Goal: Task Accomplishment & Management: Complete application form

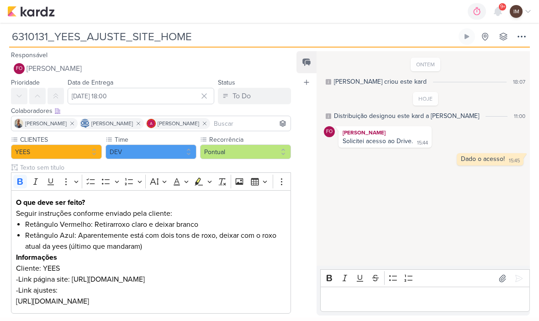
click at [32, 16] on img at bounding box center [31, 11] width 48 height 11
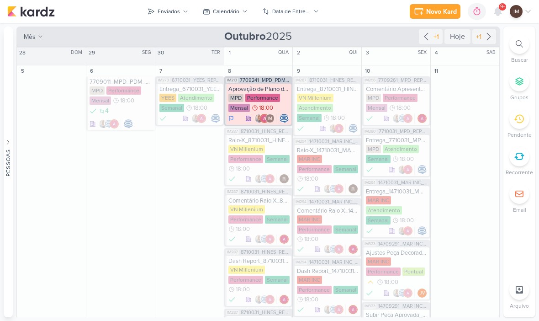
click at [244, 13] on icon at bounding box center [244, 11] width 5 height 5
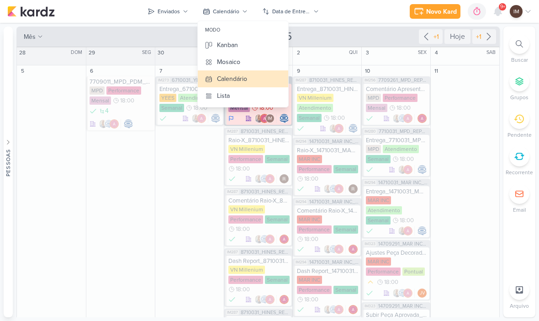
click at [249, 47] on button "Kanban" at bounding box center [243, 45] width 90 height 17
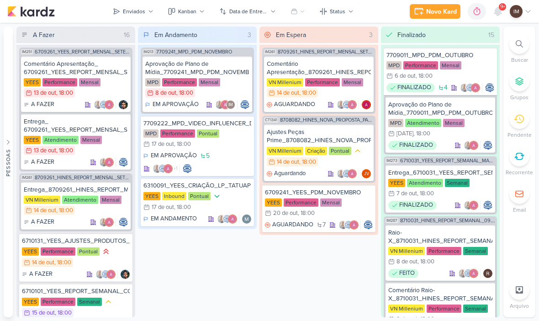
click at [148, 16] on button "Enviados" at bounding box center [133, 11] width 52 height 15
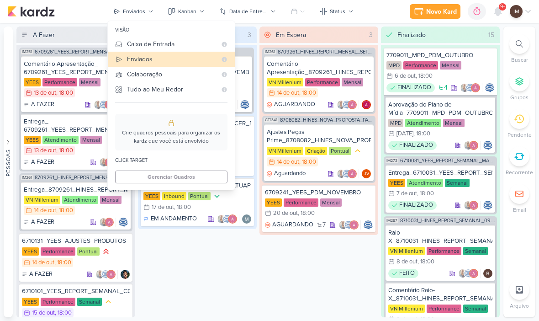
click at [170, 46] on div "Caixa de Entrada" at bounding box center [172, 44] width 90 height 10
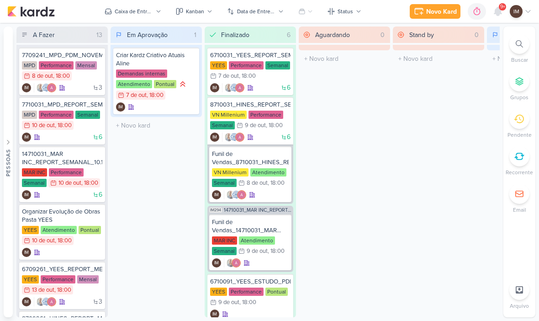
click at [446, 8] on div "Novo Kard" at bounding box center [441, 12] width 31 height 10
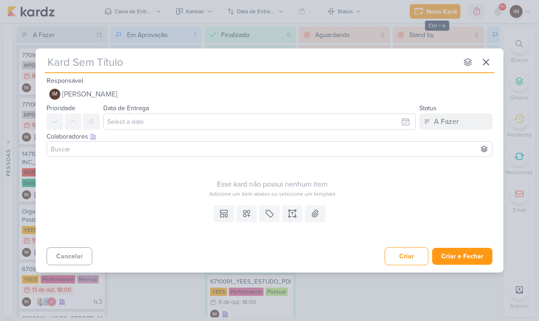
click at [345, 69] on input "text" at bounding box center [251, 62] width 413 height 16
click at [71, 64] on input "text" at bounding box center [251, 62] width 413 height 16
type input "7710141_MPD_PAUSAR_CRIATIVO_ANDROMEDA"
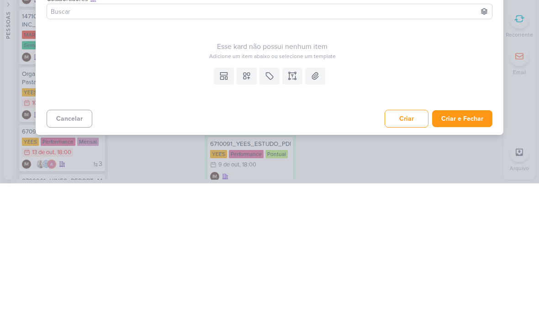
type input "7710141_MPD_PAUSAR_CRIATIVO_ANDROMEDA"
click at [292, 209] on icon at bounding box center [292, 213] width 9 height 9
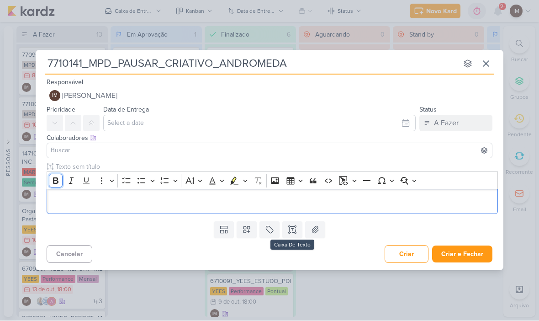
click at [58, 179] on icon "Editor toolbar" at bounding box center [55, 181] width 5 height 6
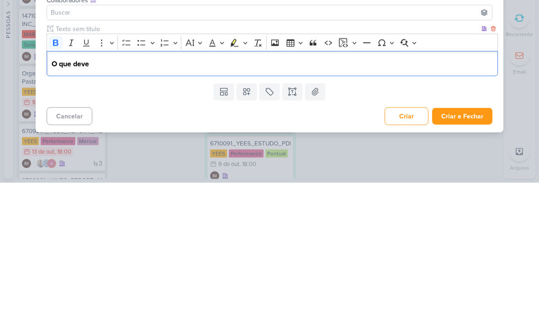
click at [56, 197] on strong "O que deve" at bounding box center [70, 201] width 37 height 9
click at [54, 197] on strong "O que deve" at bounding box center [70, 201] width 37 height 9
click at [57, 174] on button "Bold" at bounding box center [56, 181] width 14 height 14
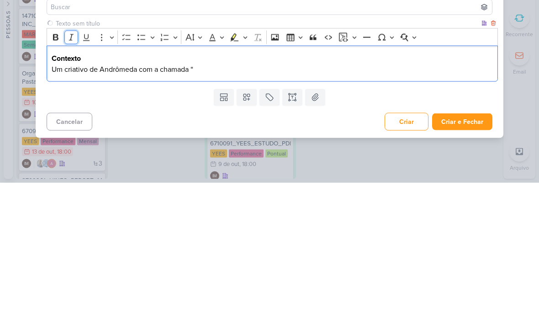
click at [74, 171] on icon "Editor toolbar" at bounding box center [71, 175] width 9 height 9
click at [75, 171] on icon "Editor toolbar" at bounding box center [71, 175] width 9 height 9
click at [271, 202] on p "Um criativo de Andrômeda com a chamada “ breve lançamento” ⁠⁠⁠⁠⁠⁠⁠está ativo," at bounding box center [273, 207] width 442 height 11
click at [302, 202] on p "Um criativo de Andrômeda com a chamada “ breve lançamento” ⁠⁠⁠⁠⁠⁠⁠estava ativo," at bounding box center [273, 207] width 442 height 11
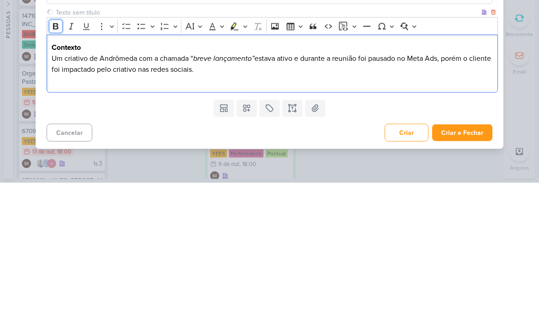
click at [56, 158] on button "Bold" at bounding box center [56, 165] width 14 height 14
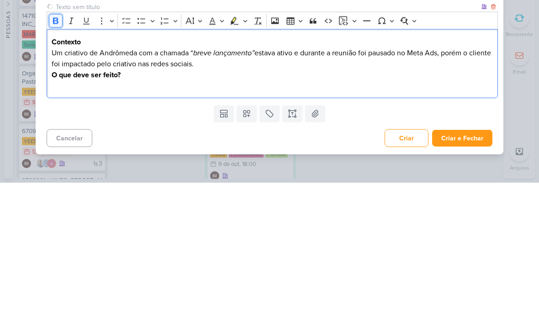
click at [62, 152] on button "Bold" at bounding box center [56, 159] width 14 height 14
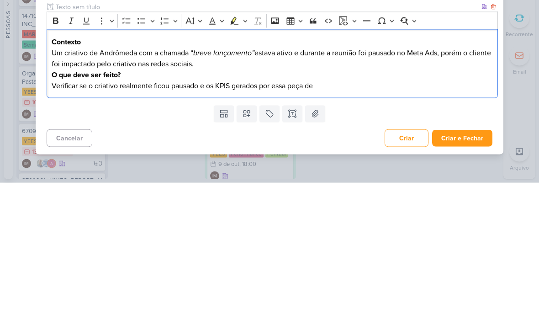
click at [212, 218] on p "Verificar se o criativo realmente ficou pausado e os KPIS gerados por essa peça…" at bounding box center [273, 223] width 442 height 11
click at [202, 218] on p "Verificar se o criativo realmente ficou pausado e os KPIS gerados por essa peça…" at bounding box center [273, 223] width 442 height 11
click at [204, 218] on p "Verificar se o criativo realmente ficou pausado e os KPIS gerados por essa peça…" at bounding box center [273, 223] width 442 height 11
click at [209, 218] on p "Verificar se o criativo realmente ficou pausado os KPIS gerados por essa peça de" at bounding box center [273, 223] width 442 height 11
click at [207, 218] on p "Verificar se o criativo realmente ficou pausado os KPIS gerados por essa peça de" at bounding box center [273, 223] width 442 height 11
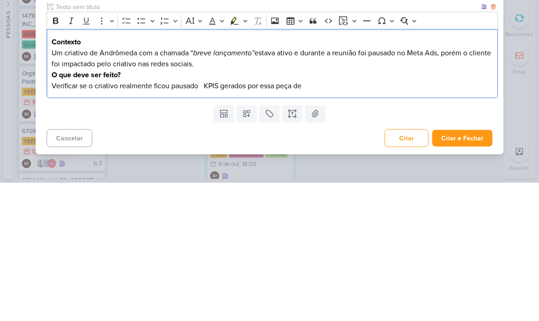
click at [49, 167] on div "Contexto Um criativo de Andrômeda com a chamada “ breve lançamento” estava ativ…" at bounding box center [272, 201] width 451 height 69
click at [145, 156] on icon "Editor toolbar" at bounding box center [142, 158] width 8 height 5
click at [216, 218] on li "Verificar se o criativo realmente ficou pausado KPIS gerados por essa peça de" at bounding box center [277, 223] width 433 height 11
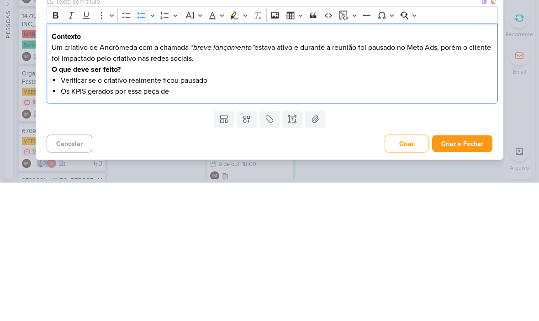
click at [205, 162] on div "Contexto Um criativo de Andrômeda com a chamada “ breve lançamento” estava ativ…" at bounding box center [272, 202] width 451 height 80
click at [62, 147] on button "Bold" at bounding box center [56, 154] width 14 height 14
click at [60, 147] on button "Bold" at bounding box center [56, 154] width 14 height 14
click at [56, 149] on icon "Editor toolbar" at bounding box center [55, 153] width 9 height 9
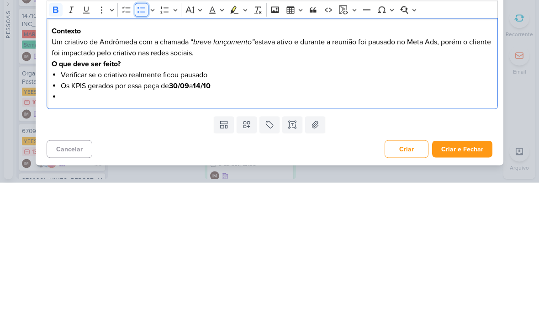
click at [144, 143] on icon "Editor toolbar" at bounding box center [141, 147] width 9 height 9
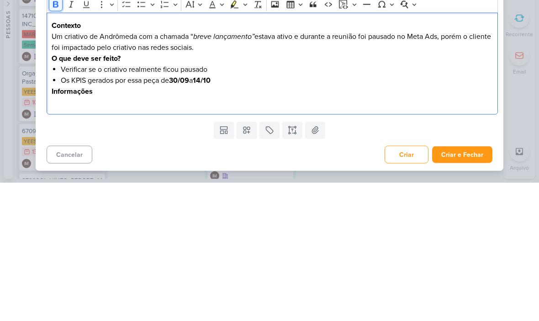
click at [56, 138] on icon "Editor toolbar" at bounding box center [55, 142] width 9 height 9
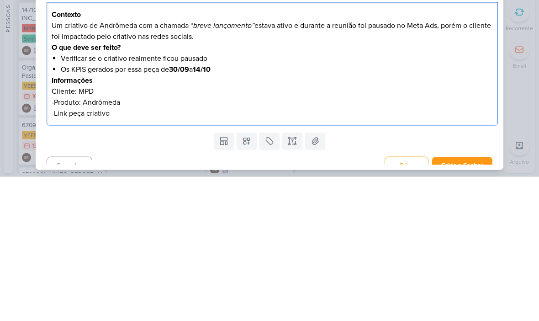
click at [63, 164] on p "Um criativo de [PERSON_NAME] com a chamada “ breve lançamento” estava ativo e d…" at bounding box center [273, 175] width 442 height 22
click at [73, 164] on p "Um criativo de [PERSON_NAME] com a chamada “ breve lançamento” estava ativo e d…" at bounding box center [273, 175] width 442 height 22
click at [59, 164] on p "Um criativo de [PERSON_NAME] com a chamada “ breve lançamento” estava ativo e d…" at bounding box center [273, 175] width 442 height 22
click at [67, 164] on p "Um criativo de [PERSON_NAME] com a chamada “ breve lançamento” estava ativo e d…" at bounding box center [273, 175] width 442 height 22
click at [138, 252] on p "-Link peça criativo" at bounding box center [273, 257] width 442 height 11
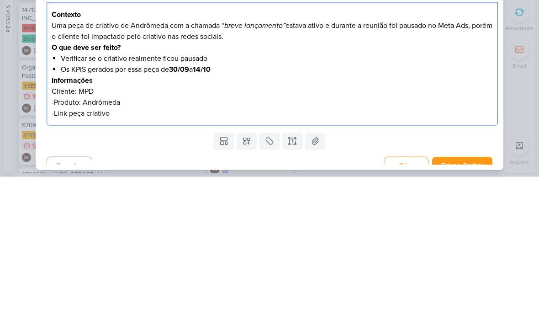
click at [89, 252] on p "-Link peça criativo" at bounding box center [273, 257] width 442 height 11
click at [160, 252] on p "-Link peça criativo" at bounding box center [273, 257] width 442 height 11
click at [118, 252] on p "-Link peça criativo:" at bounding box center [273, 257] width 442 height 11
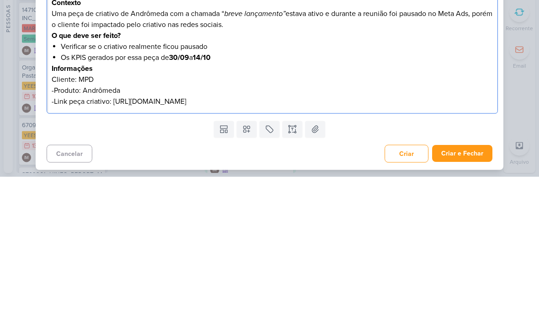
scroll to position [12, 0]
click at [533, 78] on div "7710141_MPD_PAUSAR_CRIATIVO_ANDROMEDA nenhum grupo disponível esc Responsável I…" at bounding box center [269, 160] width 539 height 321
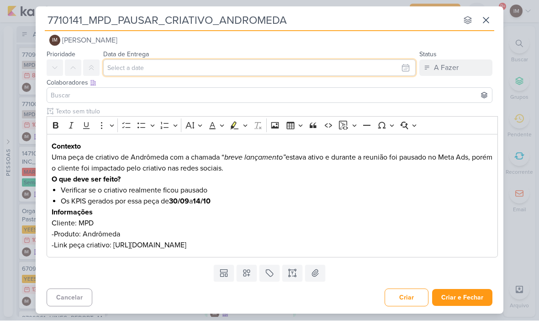
click at [396, 69] on input "text" at bounding box center [259, 68] width 313 height 16
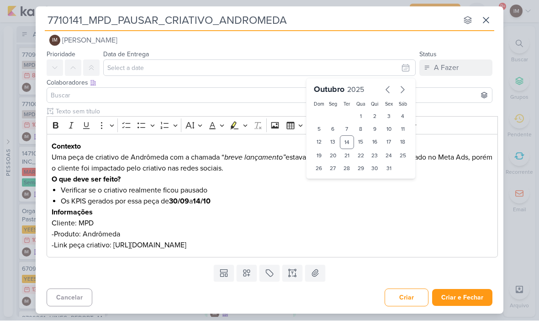
click at [359, 143] on div "15" at bounding box center [361, 143] width 14 height 14
type input "15 de outubro de 2025 às 23:59"
click at [330, 186] on select "00 01 02 03 04 05 06 07 08 09 10 11 12 13 14 15 16 17 18 19 20 21 22 23" at bounding box center [333, 184] width 13 height 11
select select "11"
type input "[DATE] 11:59"
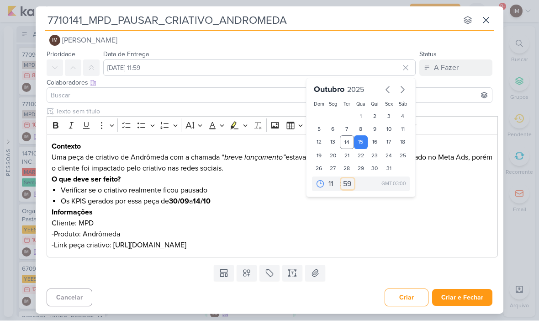
click at [346, 188] on select "00 05 10 15 20 25 30 35 40 45 50 55 59" at bounding box center [347, 184] width 13 height 11
select select "0"
type input "[DATE] 11:00"
click at [95, 69] on button at bounding box center [91, 68] width 16 height 16
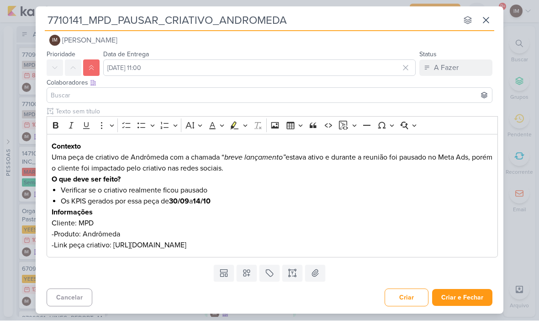
click at [234, 38] on button "IM [PERSON_NAME]" at bounding box center [270, 40] width 446 height 16
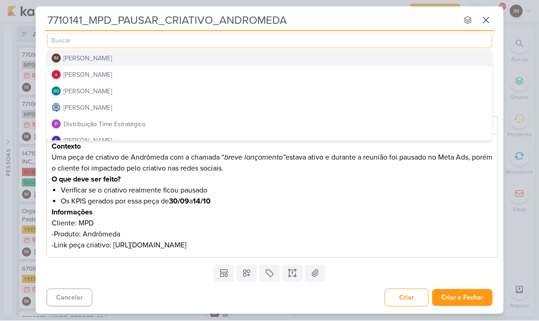
click at [204, 123] on button "Distribuição Time Estratégico" at bounding box center [269, 124] width 445 height 16
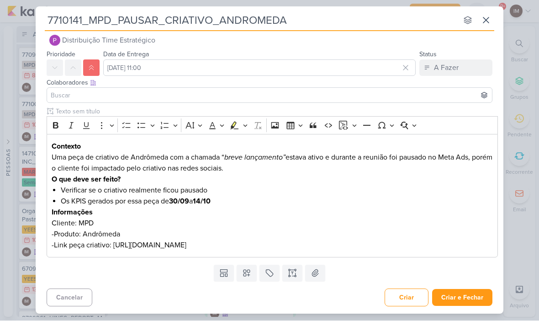
click at [224, 95] on input at bounding box center [269, 95] width 441 height 11
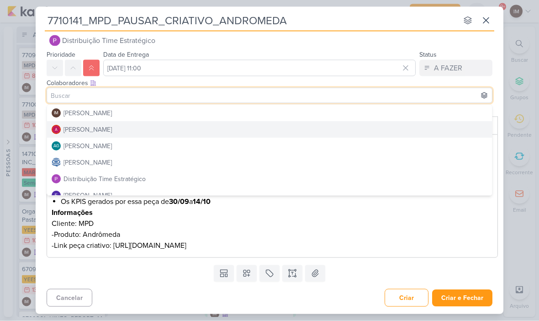
click at [230, 123] on button "[PERSON_NAME]" at bounding box center [269, 129] width 445 height 16
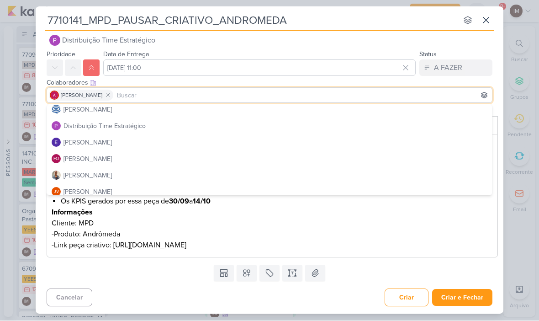
scroll to position [67, 0]
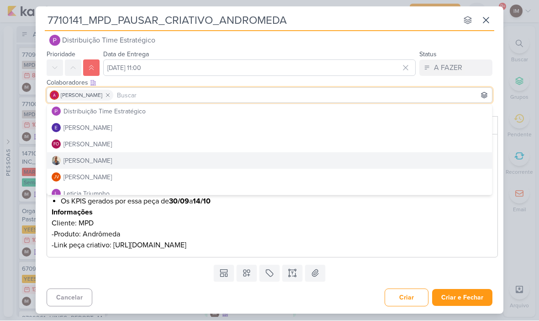
click at [170, 161] on button "[PERSON_NAME]" at bounding box center [269, 161] width 445 height 16
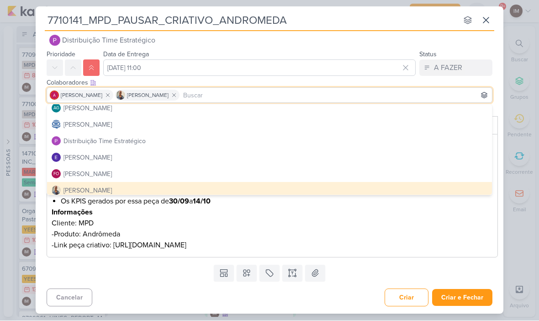
scroll to position [32, 0]
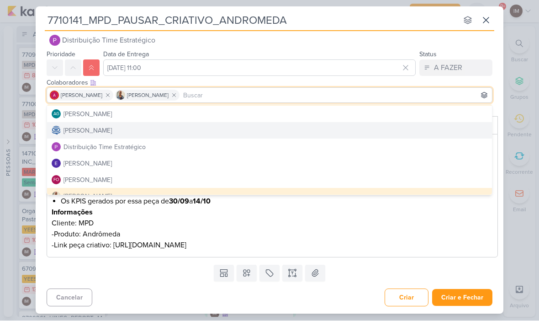
click at [202, 129] on button "[PERSON_NAME]" at bounding box center [269, 130] width 445 height 16
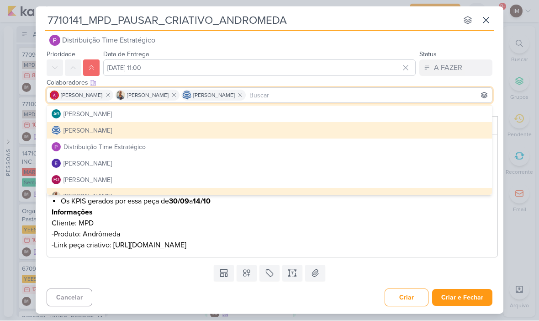
click at [143, 279] on div "Templates Campos Personalizados Marcadores Caixa De Texto Anexo" at bounding box center [270, 273] width 468 height 24
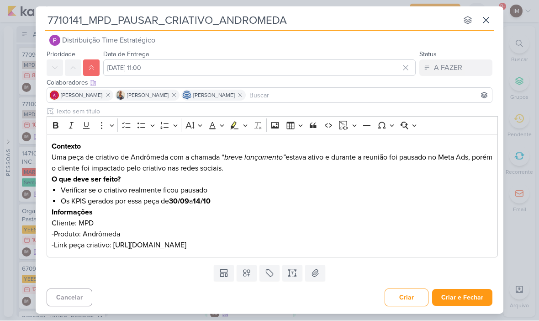
click at [251, 279] on button at bounding box center [247, 273] width 20 height 16
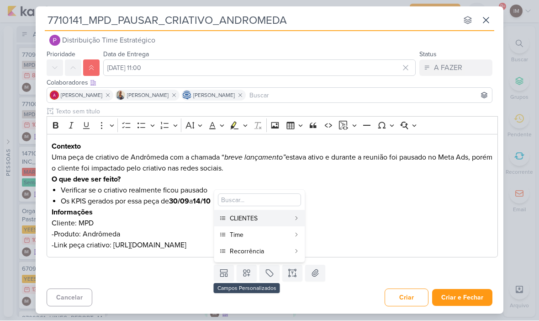
click at [275, 217] on div "CLIENTES" at bounding box center [260, 219] width 60 height 10
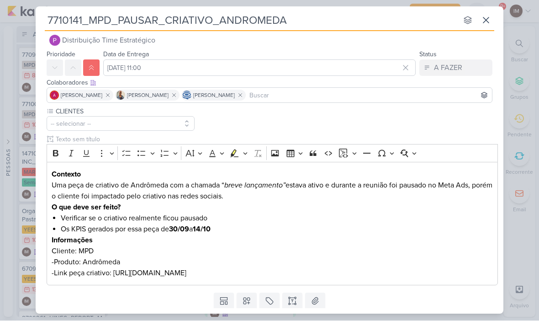
click at [241, 298] on button at bounding box center [247, 301] width 20 height 16
click at [258, 261] on div "Time" at bounding box center [260, 263] width 60 height 10
click at [249, 302] on icon at bounding box center [246, 301] width 9 height 9
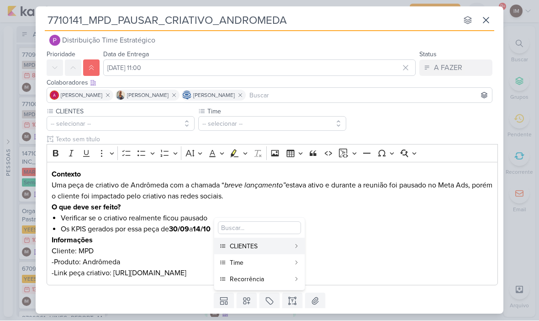
click at [260, 283] on div "Recorrência" at bounding box center [260, 280] width 60 height 10
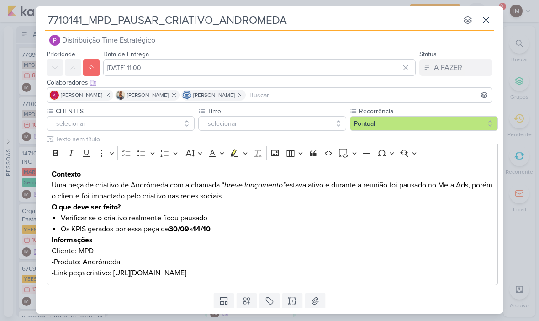
click at [302, 126] on button "-- selecionar --" at bounding box center [272, 124] width 148 height 15
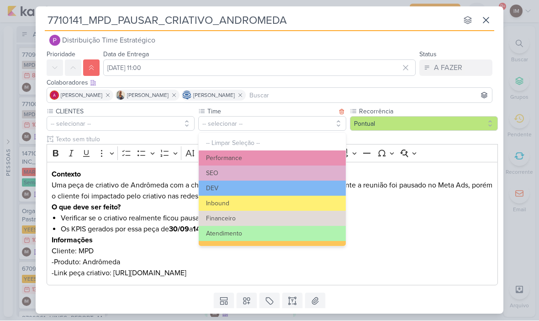
click at [300, 153] on button "Performance" at bounding box center [272, 158] width 147 height 15
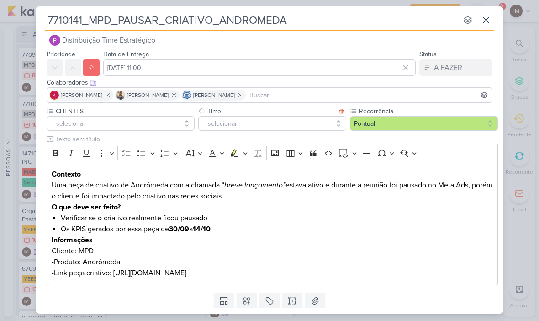
click at [160, 122] on button "-- selecionar --" at bounding box center [121, 124] width 148 height 15
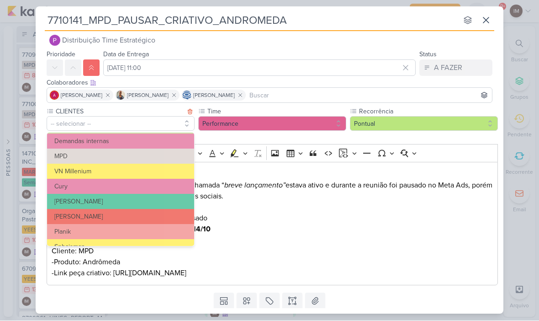
scroll to position [89, 0]
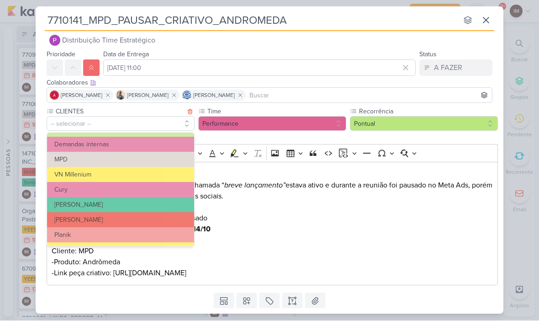
click at [156, 159] on button "MPD" at bounding box center [120, 159] width 147 height 15
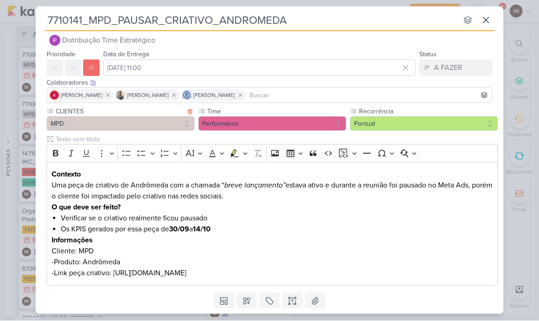
click at [148, 307] on div "Templates Campos Personalizados CLIENTES [PERSON_NAME] MPD" at bounding box center [270, 301] width 468 height 24
click at [148, 272] on p "-Link peça criativo: [URL][DOMAIN_NAME]" at bounding box center [273, 273] width 442 height 11
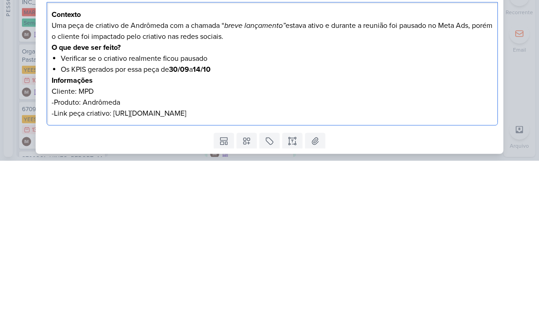
click at [216, 268] on p "-Link peça criativo: [URL][DOMAIN_NAME]" at bounding box center [273, 273] width 442 height 11
click at [214, 268] on p "-Link peça criativo: [URL][DOMAIN_NAME]" at bounding box center [273, 273] width 442 height 11
copy p "[URL][DOMAIN_NAME]"
click at [453, 273] on p "-Link peça criativo: [URL][DOMAIN_NAME]" at bounding box center [273, 273] width 442 height 11
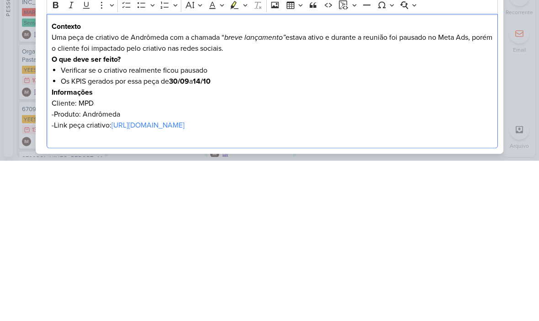
scroll to position [0, 0]
click at [54, 169] on icon "Editor toolbar" at bounding box center [55, 165] width 9 height 9
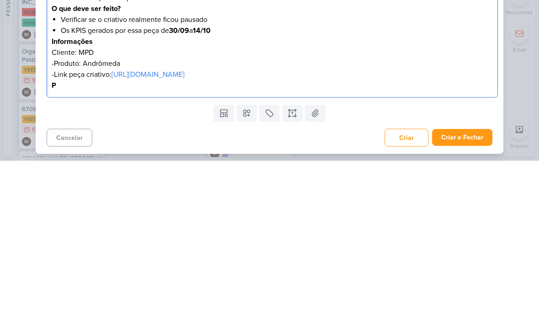
scroll to position [51, 0]
click at [430, 281] on div "Templates Campos Personalizados CLIENTES [PERSON_NAME] MPD" at bounding box center [270, 273] width 468 height 24
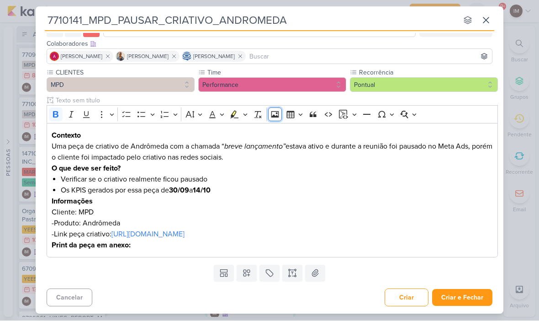
click at [273, 113] on icon "Editor toolbar" at bounding box center [274, 114] width 9 height 9
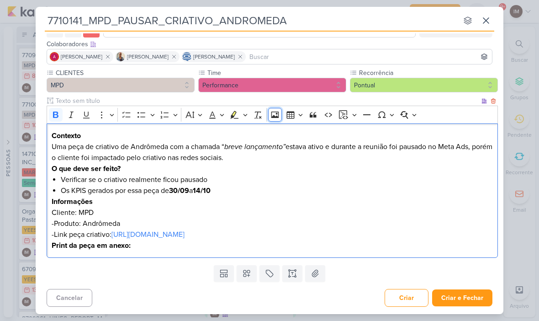
click at [272, 112] on icon "Editor toolbar" at bounding box center [275, 114] width 8 height 6
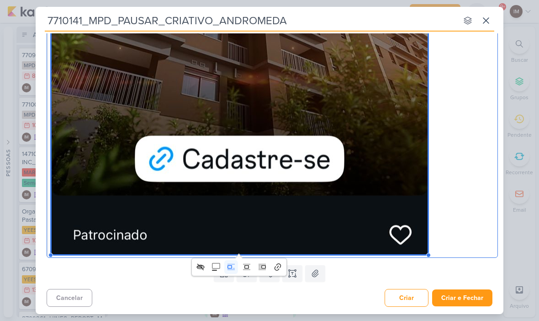
scroll to position [779, 0]
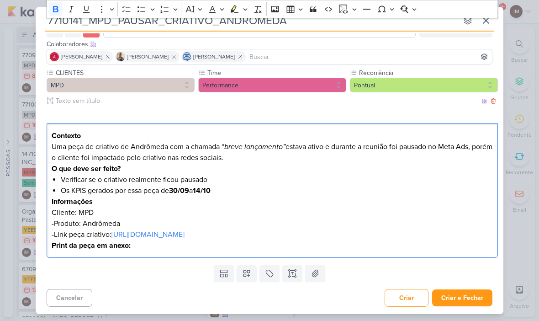
scroll to position [51, 0]
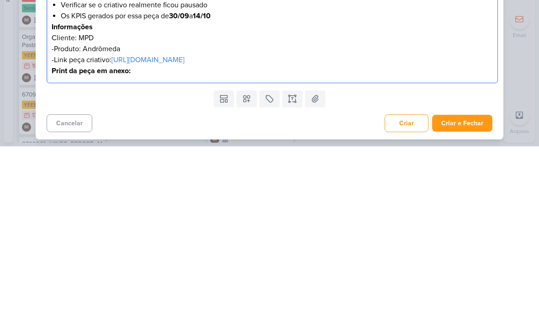
click at [356, 261] on div "Templates Campos Personalizados CLIENTES [PERSON_NAME] MPD" at bounding box center [270, 273] width 468 height 24
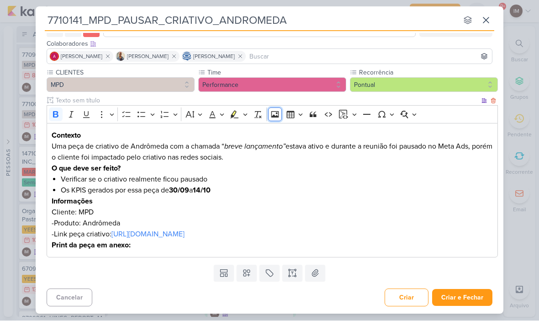
click at [279, 117] on icon "Editor toolbar" at bounding box center [274, 114] width 9 height 9
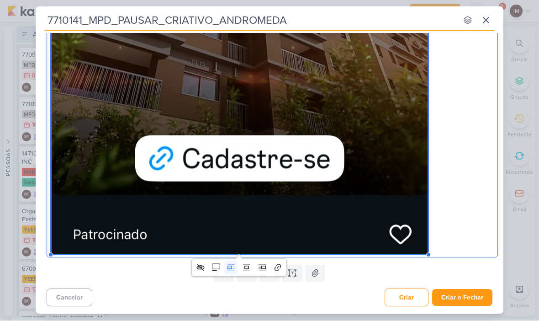
scroll to position [779, 0]
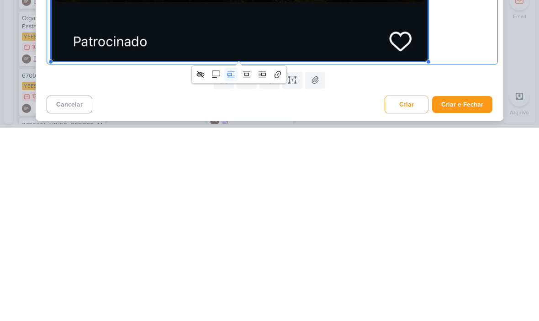
scroll to position [0, 0]
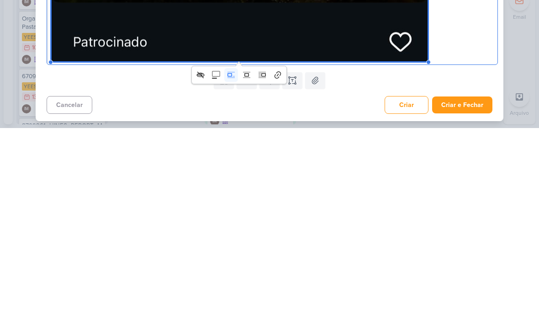
click at [366, 285] on div "Cancelar Criar Criar e Fechar Ctrl + Enter" at bounding box center [270, 296] width 468 height 23
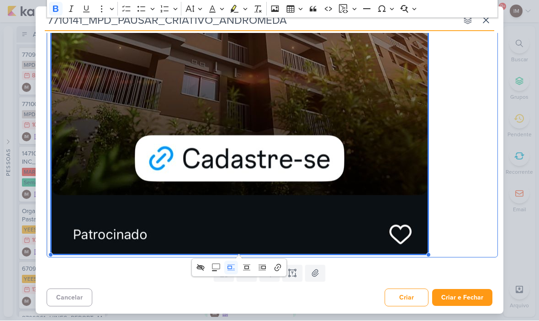
scroll to position [779, 0]
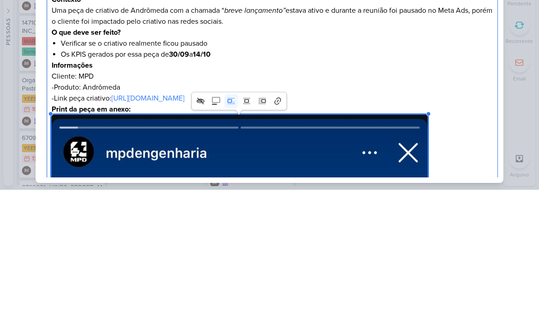
scroll to position [54, 0]
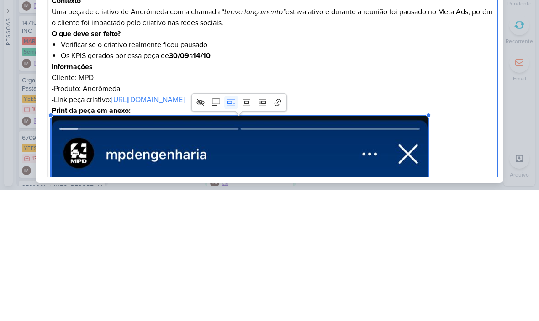
click at [483, 214] on p "-Produto: Andrômeda" at bounding box center [273, 219] width 442 height 11
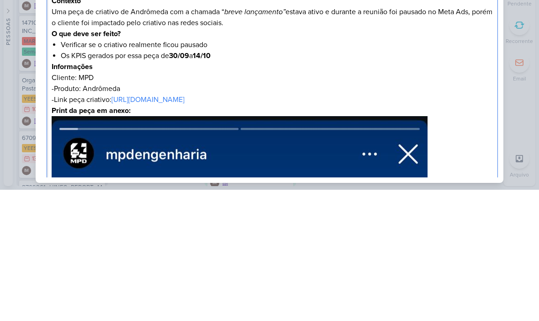
click at [535, 102] on div "7710141_MPD_PAUSAR_CRIATIVO_ANDROMEDA nenhum grupo disponível esc Responsável D…" at bounding box center [269, 160] width 539 height 321
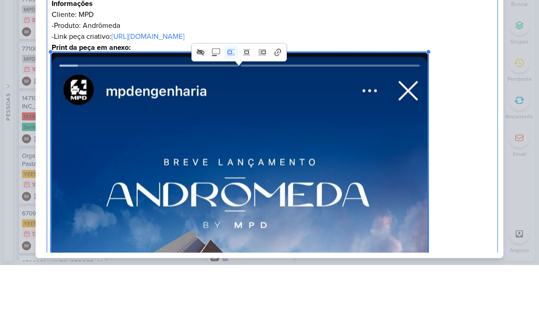
scroll to position [202, 0]
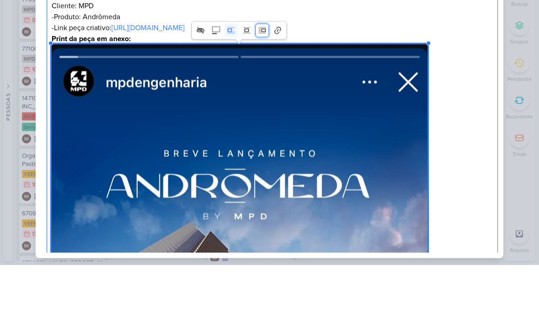
click at [263, 82] on icon "Image toolbar" at bounding box center [262, 86] width 9 height 9
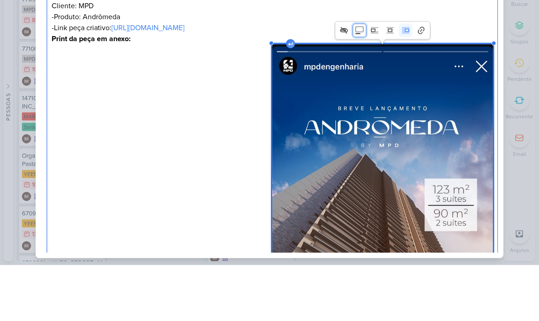
click at [360, 82] on icon "Image toolbar" at bounding box center [359, 86] width 9 height 9
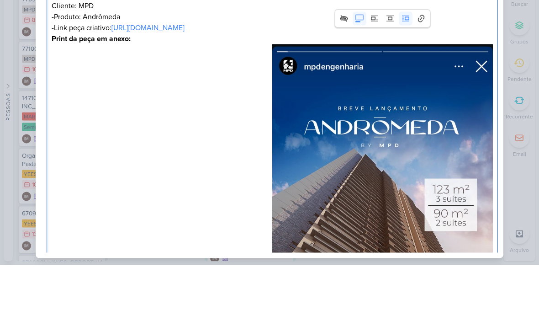
scroll to position [438, 0]
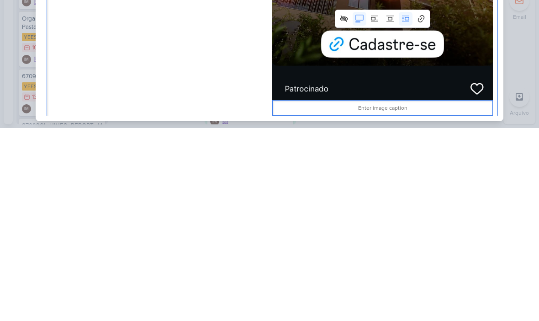
click at [226, 85] on div "Contexto Uma peça de criativo de [PERSON_NAME] com a chamada “ breve lançamento…" at bounding box center [272, 26] width 451 height 580
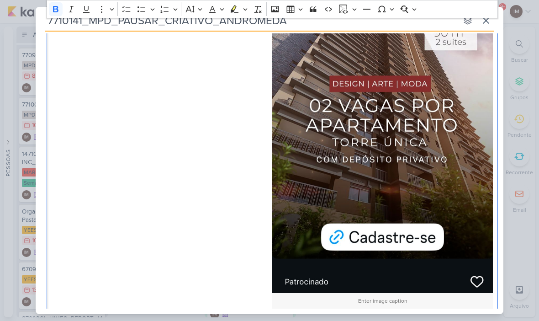
click at [434, 69] on img "Editor editing area: main" at bounding box center [382, 78] width 221 height 430
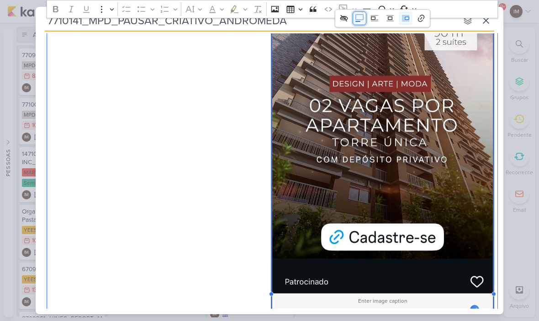
click at [360, 16] on icon "Image toolbar" at bounding box center [359, 18] width 9 height 9
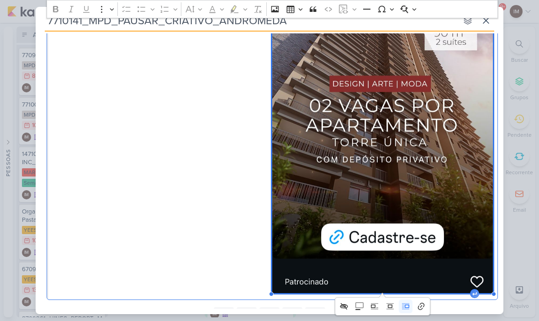
click at [395, 69] on img "Editor editing area: main" at bounding box center [382, 78] width 221 height 430
click at [407, 72] on img "Editor editing area: main" at bounding box center [382, 78] width 221 height 430
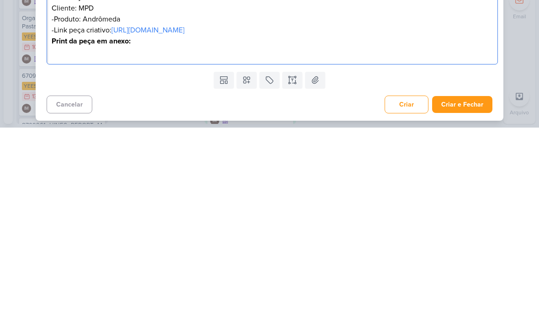
click at [387, 240] on p "Editor editing area: main" at bounding box center [273, 245] width 442 height 11
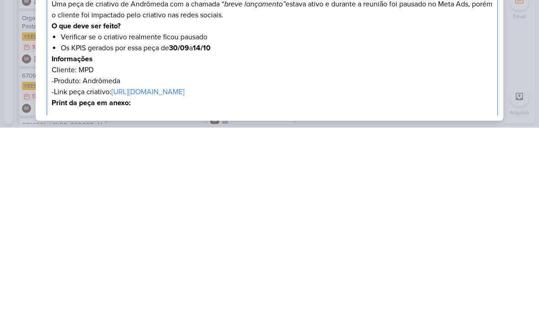
scroll to position [0, 0]
click at [519, 80] on div "7710141_MPD_PAUSAR_CRIATIVO_ANDROMEDA nenhum grupo disponível esc Responsável D…" at bounding box center [269, 160] width 539 height 321
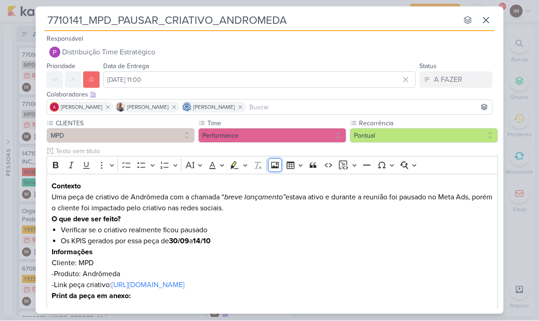
click at [279, 159] on button "Insert image" at bounding box center [275, 166] width 14 height 14
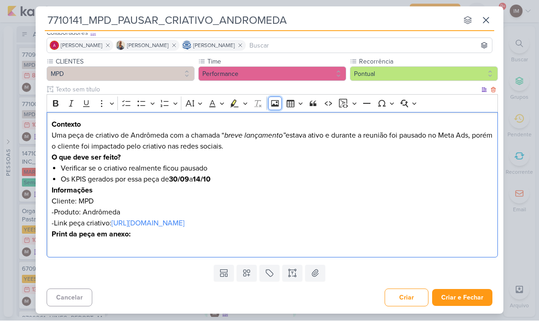
scroll to position [62, 0]
click at [274, 102] on icon "Editor toolbar" at bounding box center [274, 103] width 9 height 9
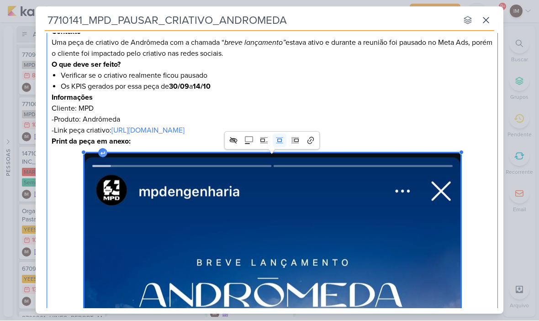
scroll to position [154, 0]
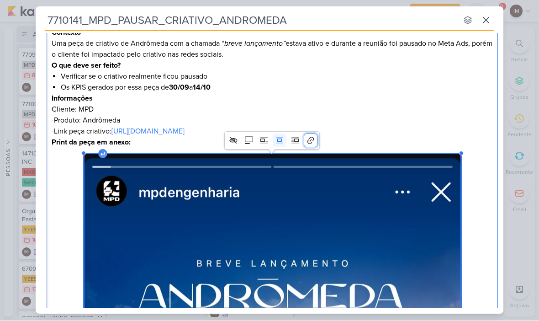
click at [311, 141] on icon "Image toolbar" at bounding box center [310, 140] width 9 height 9
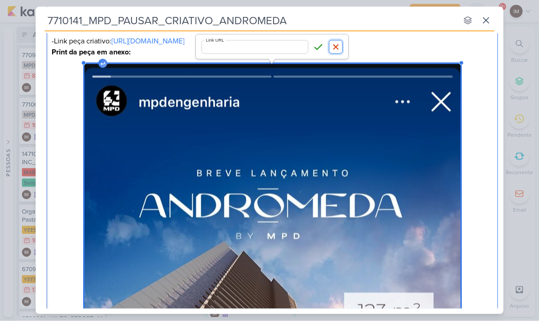
click at [340, 48] on icon "button" at bounding box center [335, 46] width 9 height 9
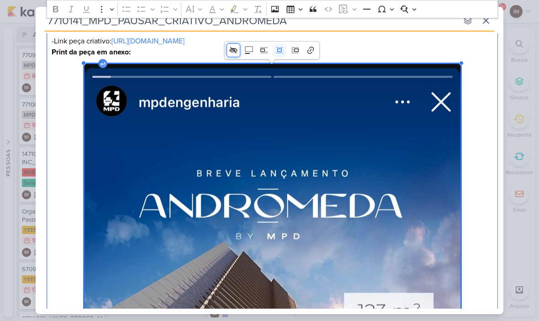
click at [233, 53] on icon "Image toolbar" at bounding box center [233, 50] width 9 height 9
click at [343, 47] on button "Cancel" at bounding box center [336, 47] width 14 height 14
click at [510, 110] on div "7710141_MPD_PAUSAR_CRIATIVO_ANDROMEDA nenhum grupo disponível esc Responsável D…" at bounding box center [269, 160] width 539 height 321
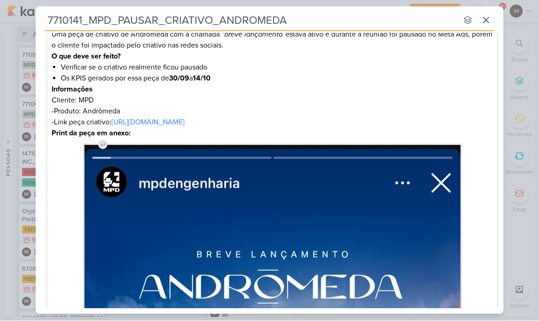
scroll to position [168, 0]
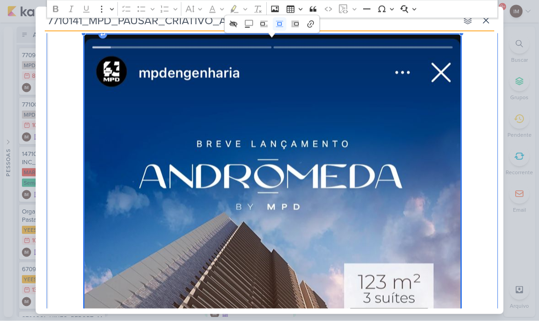
scroll to position [270, 0]
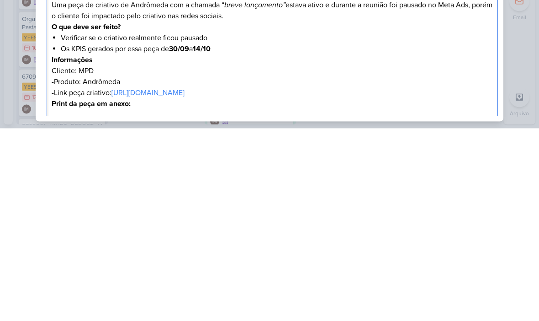
scroll to position [0, 0]
click at [514, 91] on div "7710141_MPD_PAUSAR_CRIATIVO_ANDROMEDA nenhum grupo disponível esc Responsável D…" at bounding box center [269, 160] width 539 height 321
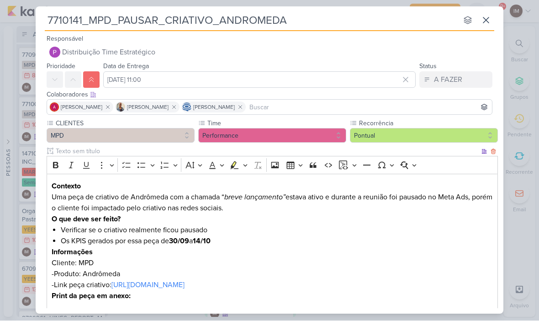
click at [310, 49] on button "Distribuição Time Estratégico" at bounding box center [270, 52] width 446 height 16
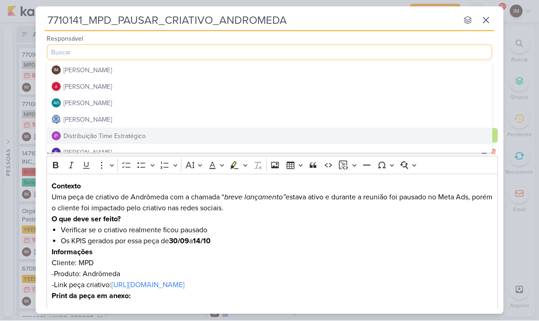
click at [318, 71] on button "IM [PERSON_NAME]" at bounding box center [269, 70] width 445 height 16
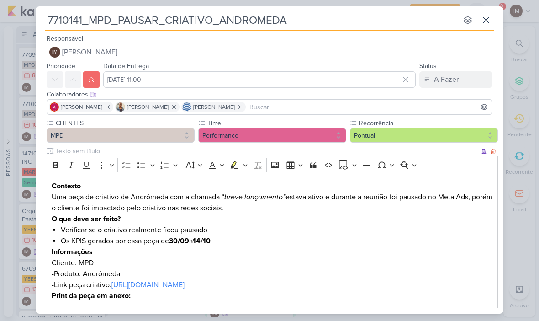
click at [244, 107] on icon at bounding box center [240, 107] width 6 height 6
click at [171, 108] on icon at bounding box center [174, 107] width 6 height 6
click at [111, 107] on icon at bounding box center [108, 107] width 6 height 6
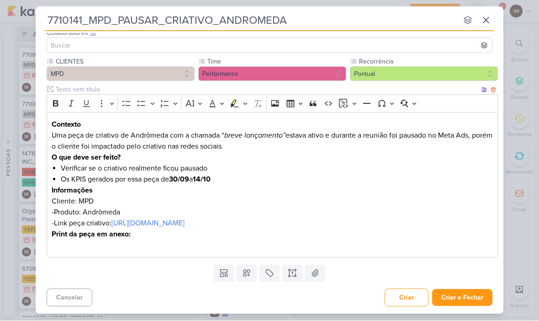
click at [462, 296] on button "Criar e Fechar" at bounding box center [462, 297] width 60 height 17
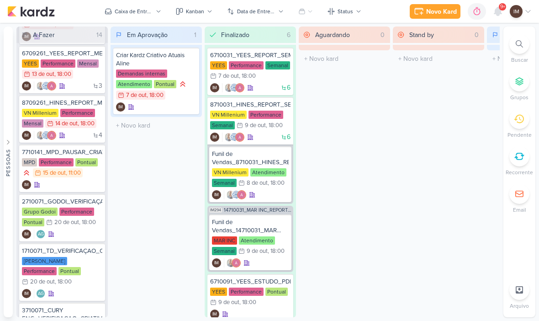
scroll to position [219, 0]
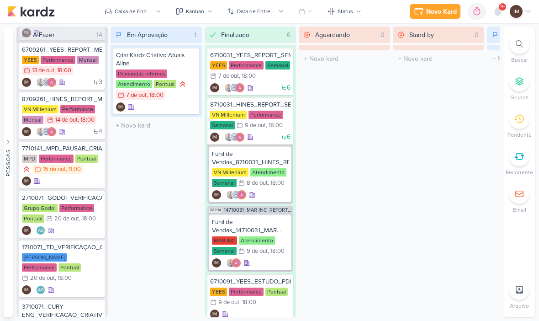
click at [58, 184] on div "IM" at bounding box center [62, 180] width 80 height 9
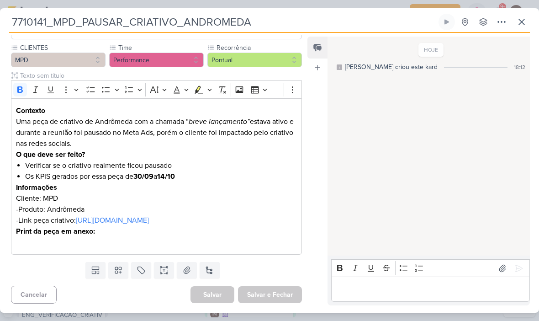
scroll to position [95, 0]
click at [240, 85] on icon "Editor toolbar" at bounding box center [239, 89] width 9 height 9
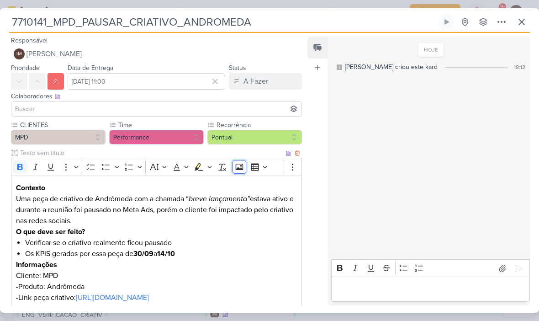
click at [236, 167] on icon "Editor toolbar" at bounding box center [239, 166] width 9 height 9
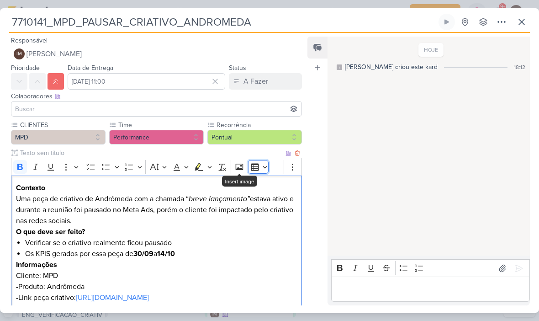
click at [260, 170] on button "Insert table" at bounding box center [258, 167] width 21 height 14
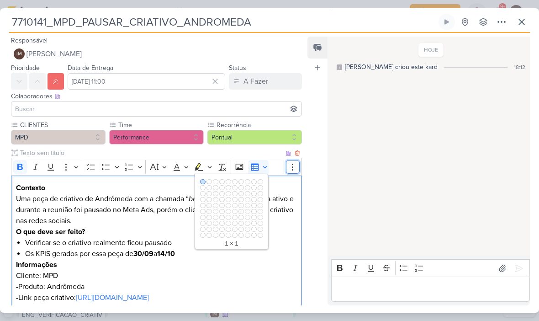
click at [292, 167] on circle "Editor toolbar" at bounding box center [292, 166] width 1 height 1
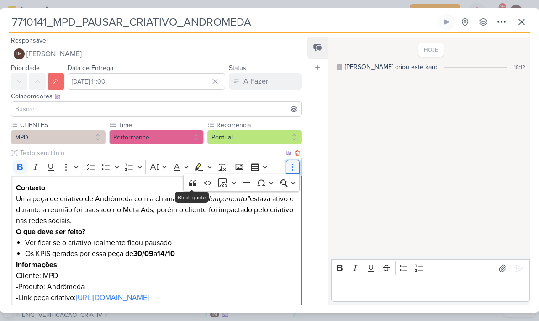
click at [289, 170] on icon "Editor toolbar" at bounding box center [292, 166] width 9 height 9
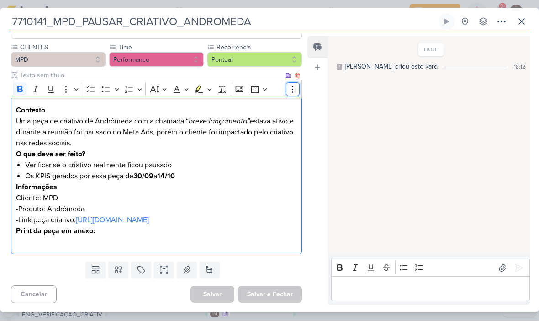
scroll to position [99, 0]
click at [188, 270] on icon at bounding box center [187, 270] width 6 height 7
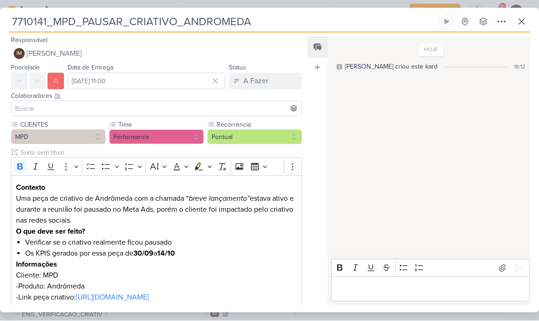
scroll to position [0, 0]
click at [180, 48] on button "IM [PERSON_NAME]" at bounding box center [156, 54] width 291 height 16
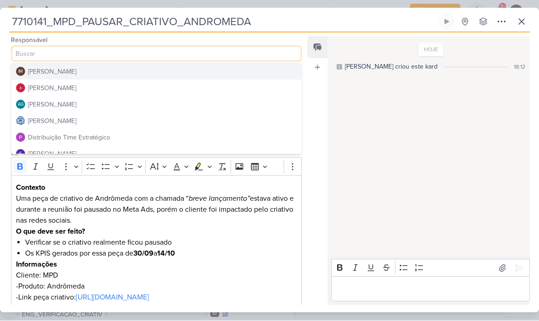
click at [140, 133] on button "Distribuição Time Estratégico" at bounding box center [156, 137] width 290 height 16
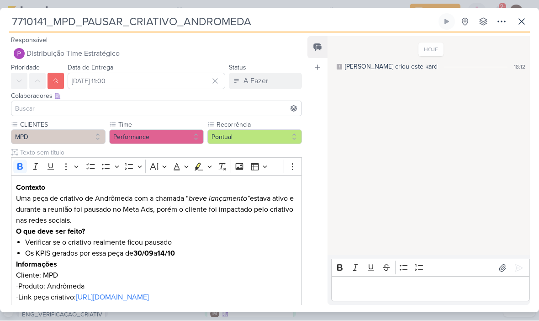
click at [156, 106] on input at bounding box center [156, 108] width 286 height 11
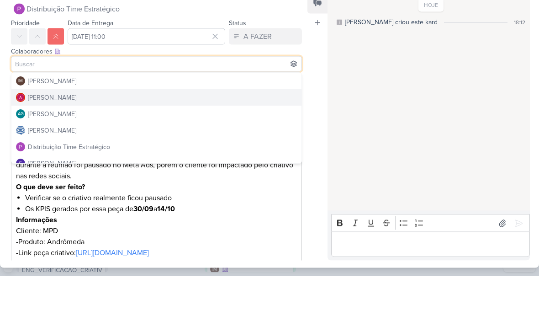
click at [171, 134] on button "[PERSON_NAME]" at bounding box center [156, 142] width 290 height 16
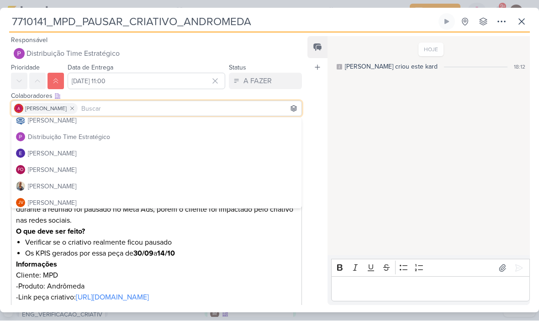
scroll to position [59, 0]
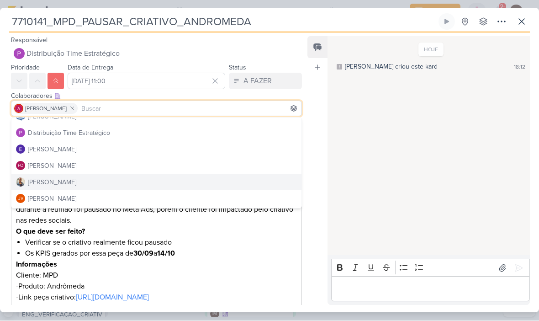
click at [138, 181] on button "[PERSON_NAME]" at bounding box center [156, 182] width 290 height 16
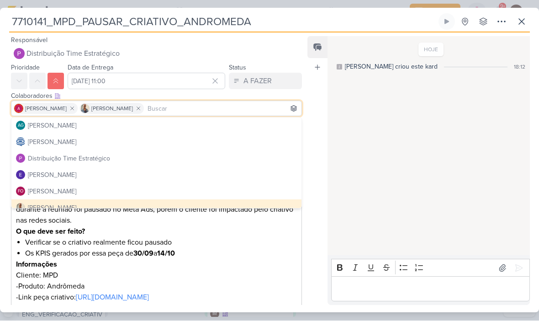
scroll to position [32, 0]
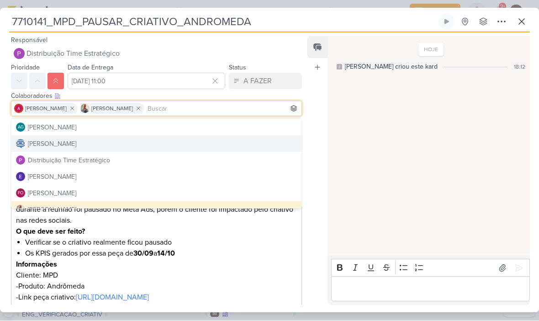
click at [166, 143] on button "[PERSON_NAME]" at bounding box center [156, 144] width 290 height 16
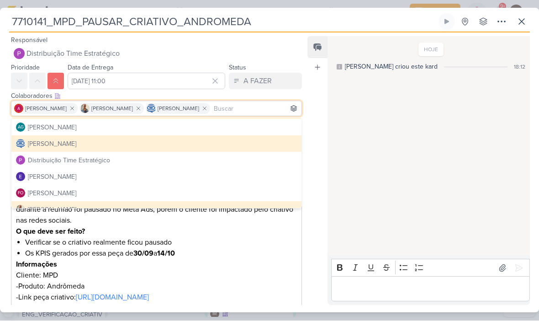
click at [389, 133] on div "HOJE [PERSON_NAME] criou este kard 18:12" at bounding box center [429, 146] width 202 height 218
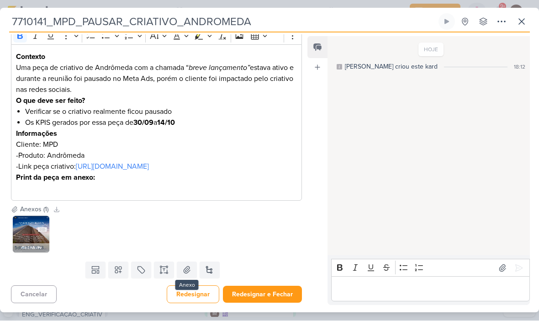
click at [268, 297] on button "Redesignar e Fechar" at bounding box center [262, 294] width 79 height 17
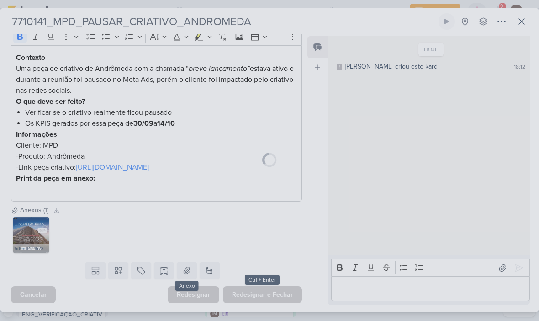
scroll to position [152, 0]
